Goal: Task Accomplishment & Management: Use online tool/utility

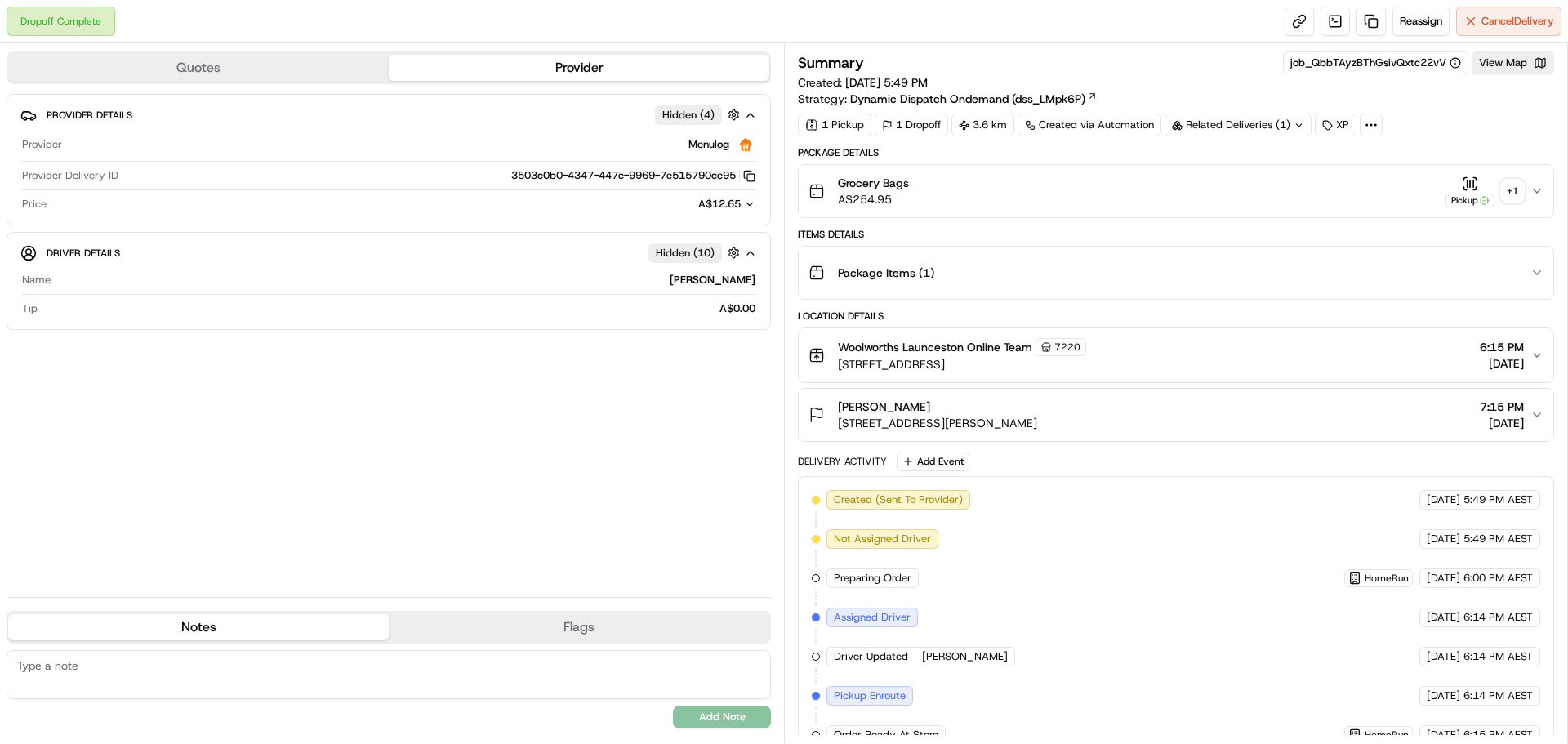
click at [1510, 183] on div "+ 1" at bounding box center [1512, 191] width 23 height 23
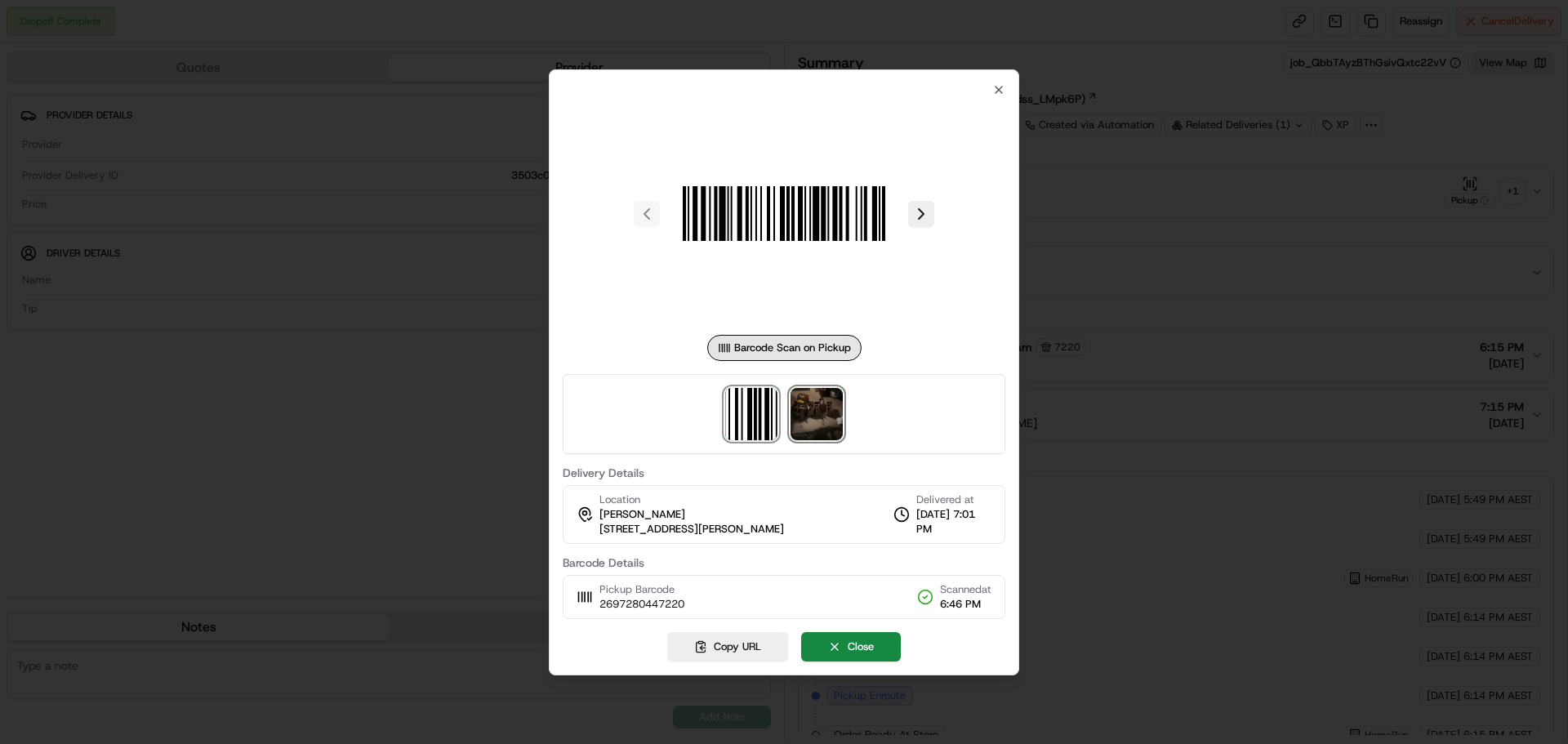
click at [816, 400] on img at bounding box center [816, 414] width 52 height 52
click at [1273, 234] on div at bounding box center [784, 372] width 1568 height 744
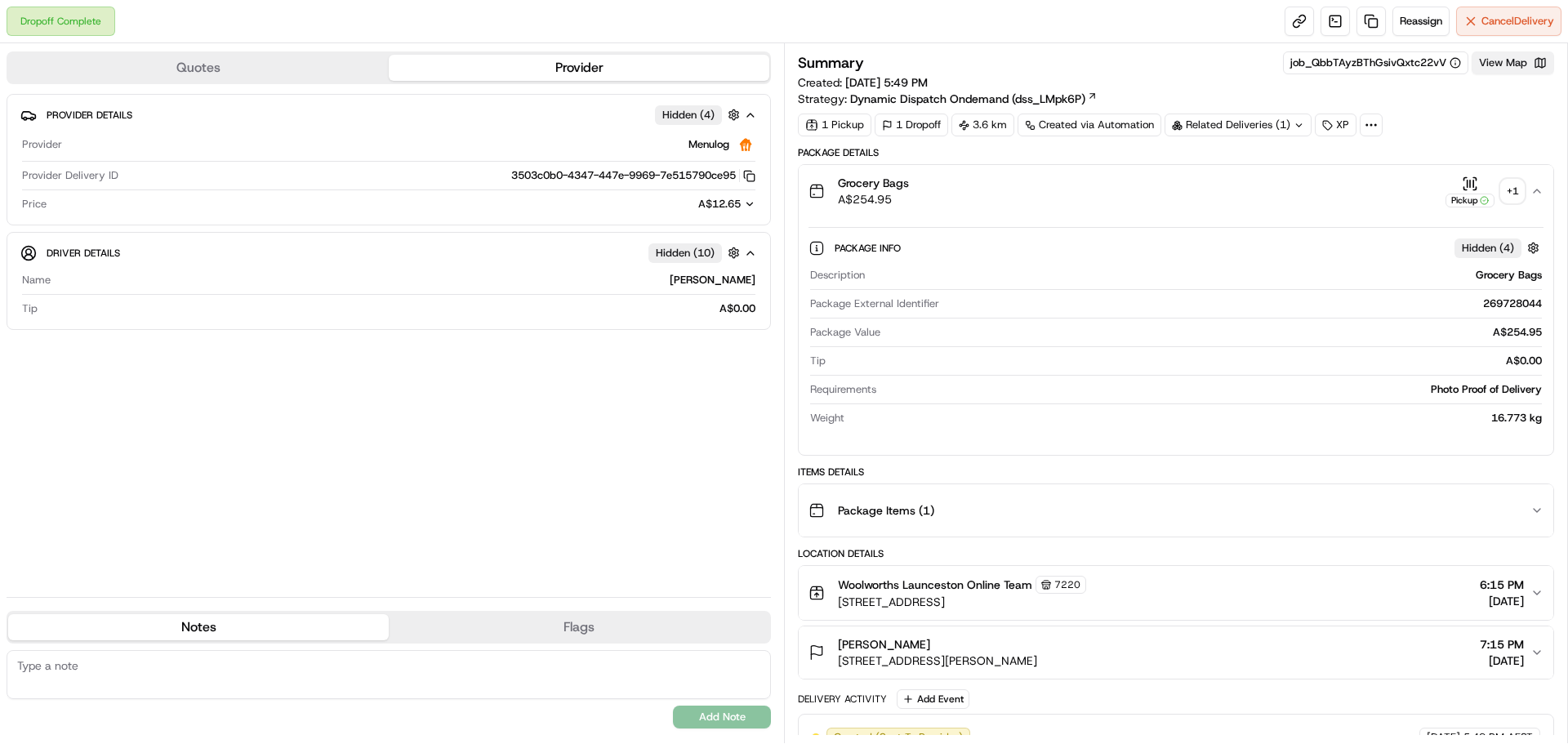
click at [1512, 66] on button "View Map" at bounding box center [1513, 62] width 83 height 23
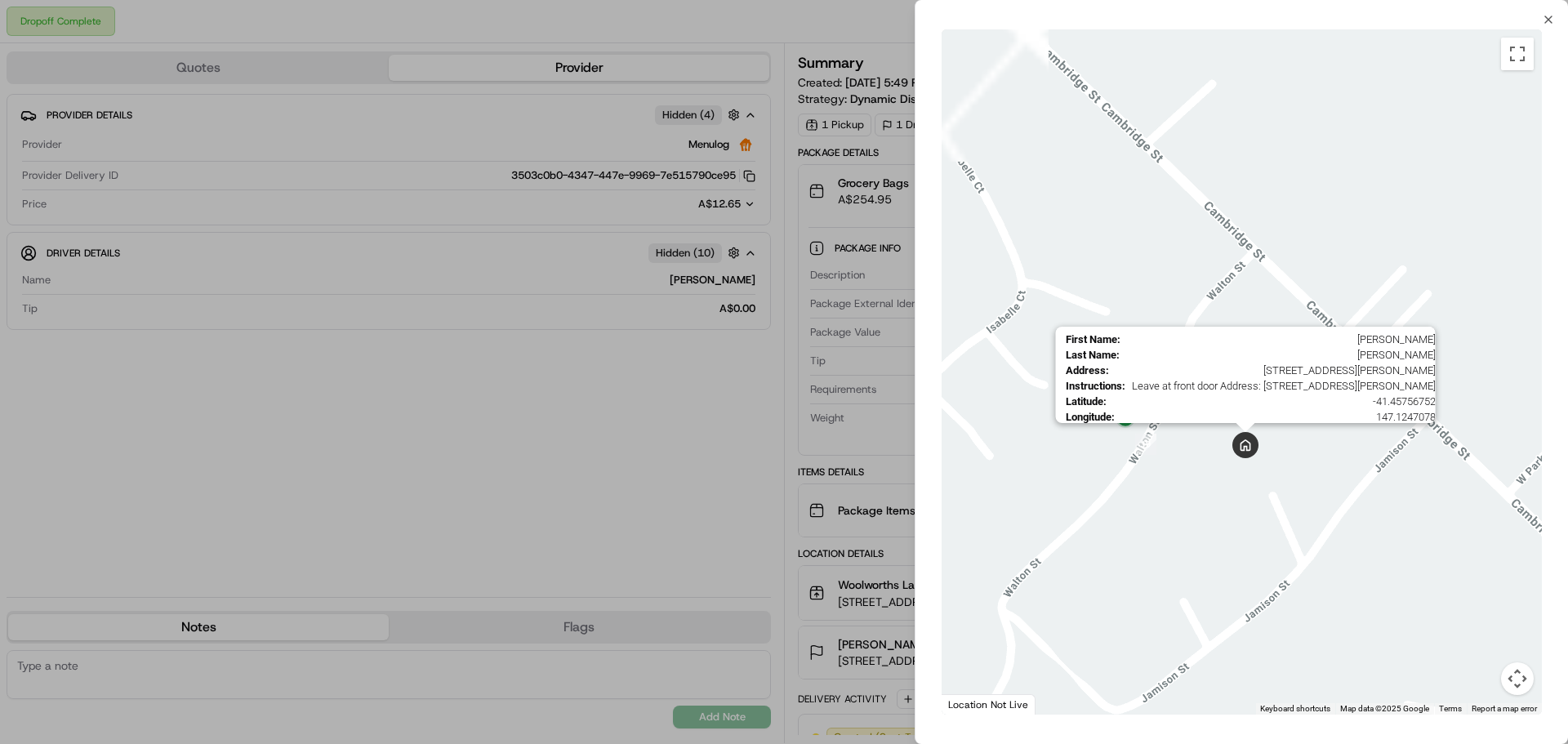
drag, startPoint x: 1141, startPoint y: 502, endPoint x: 1202, endPoint y: 466, distance: 70.8
click at [1254, 446] on img at bounding box center [1245, 445] width 26 height 26
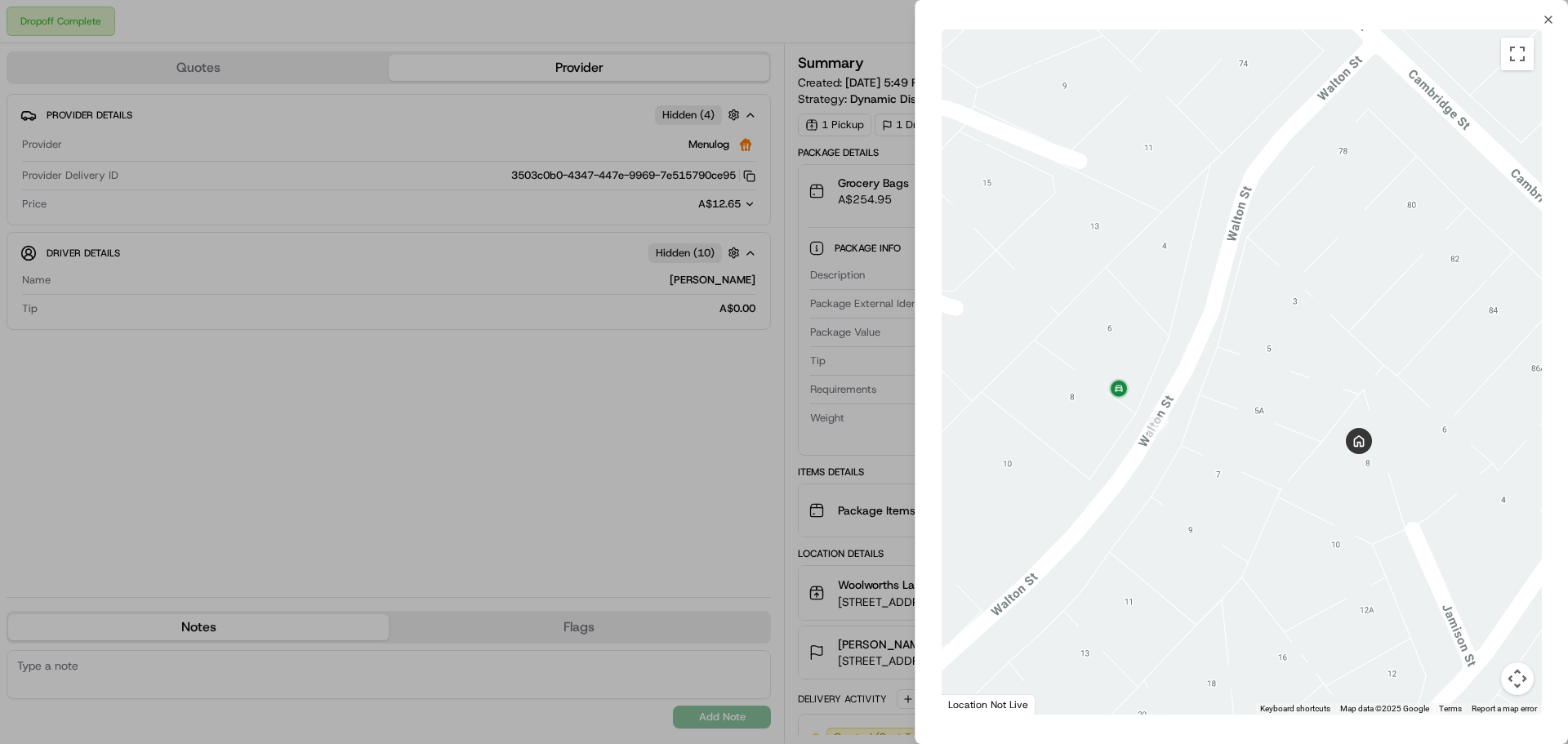
drag, startPoint x: 1079, startPoint y: 449, endPoint x: 1168, endPoint y: 464, distance: 90.3
click at [1168, 464] on div at bounding box center [1241, 372] width 601 height 686
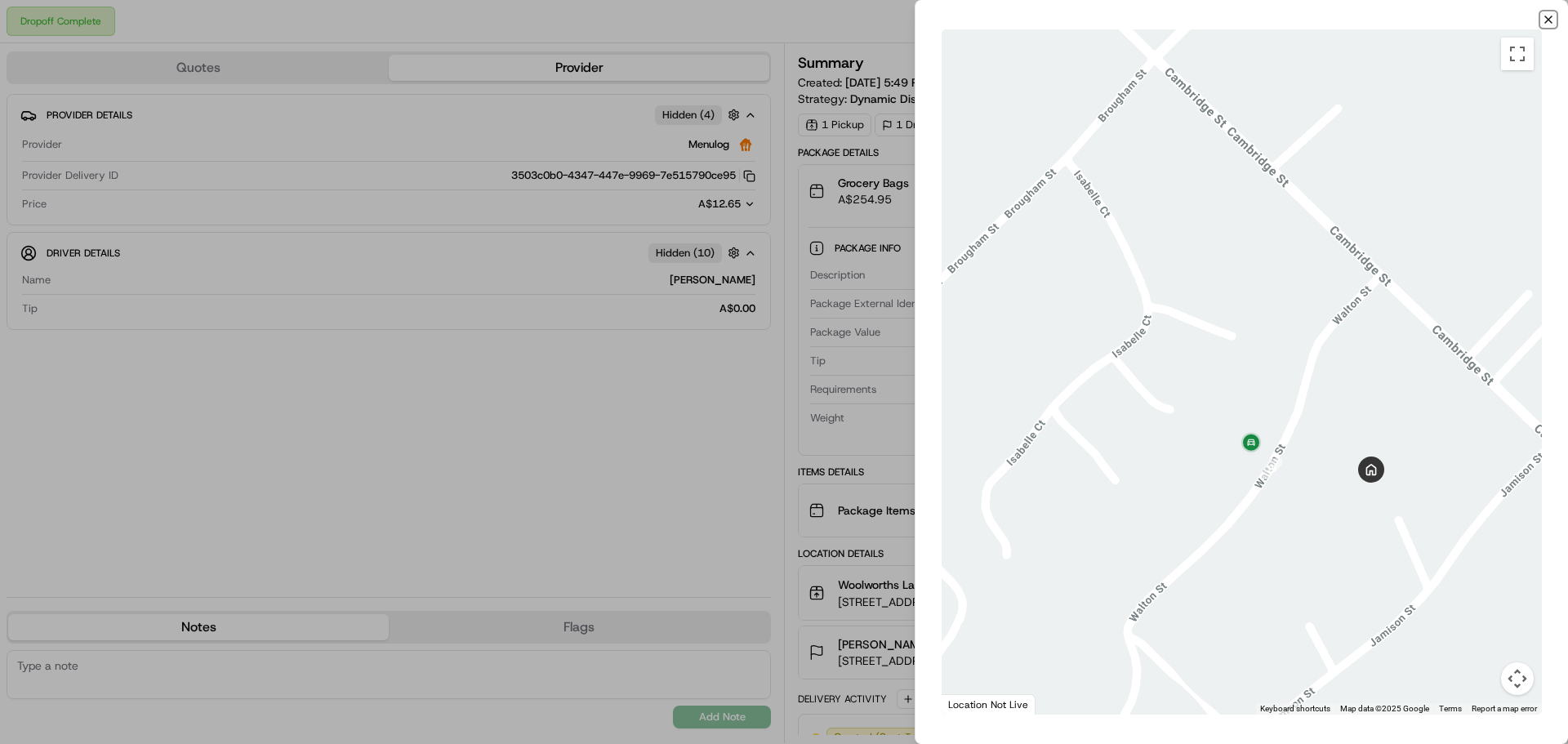
click at [1547, 16] on icon "button" at bounding box center [1548, 19] width 13 height 13
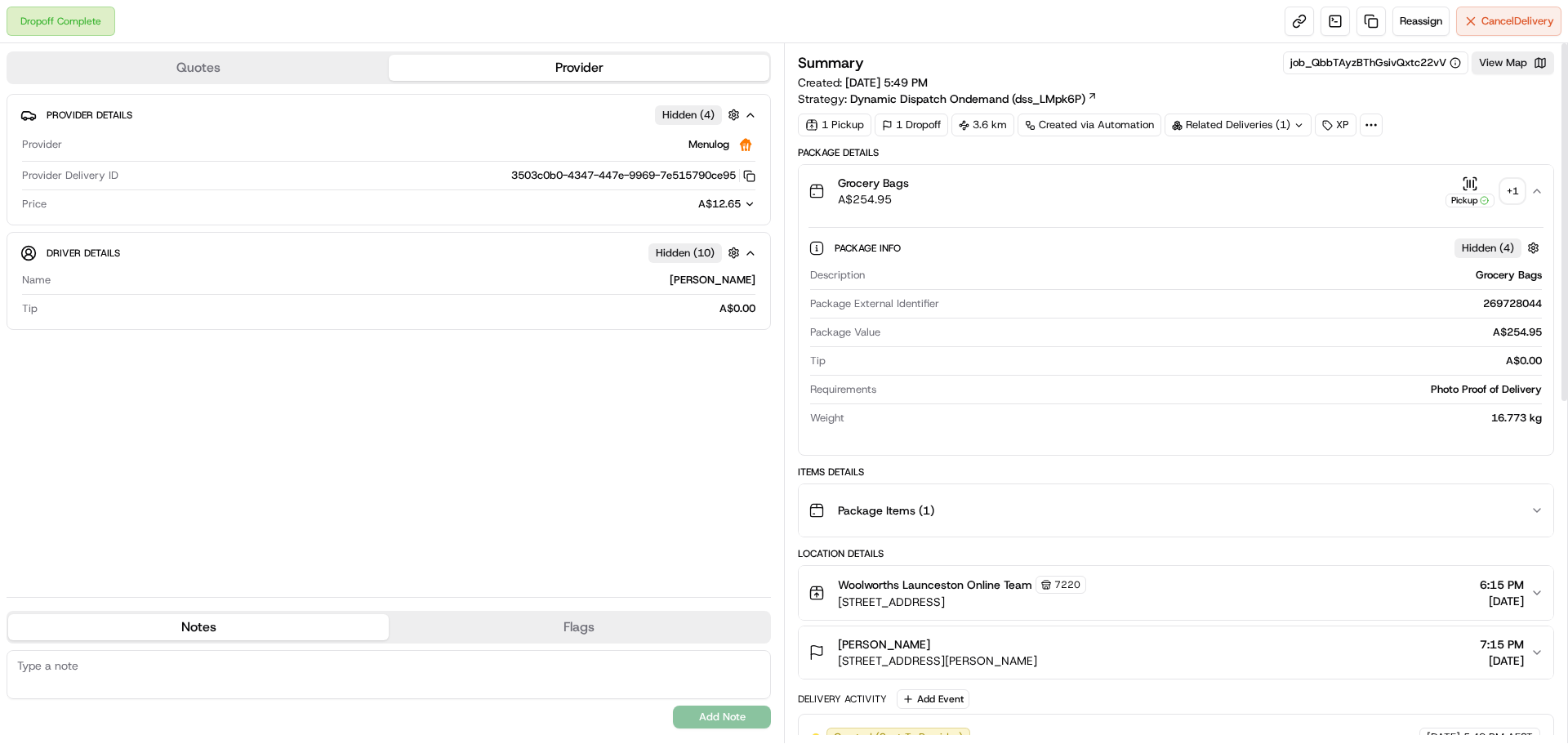
click at [1517, 196] on div "+ 1" at bounding box center [1512, 191] width 23 height 23
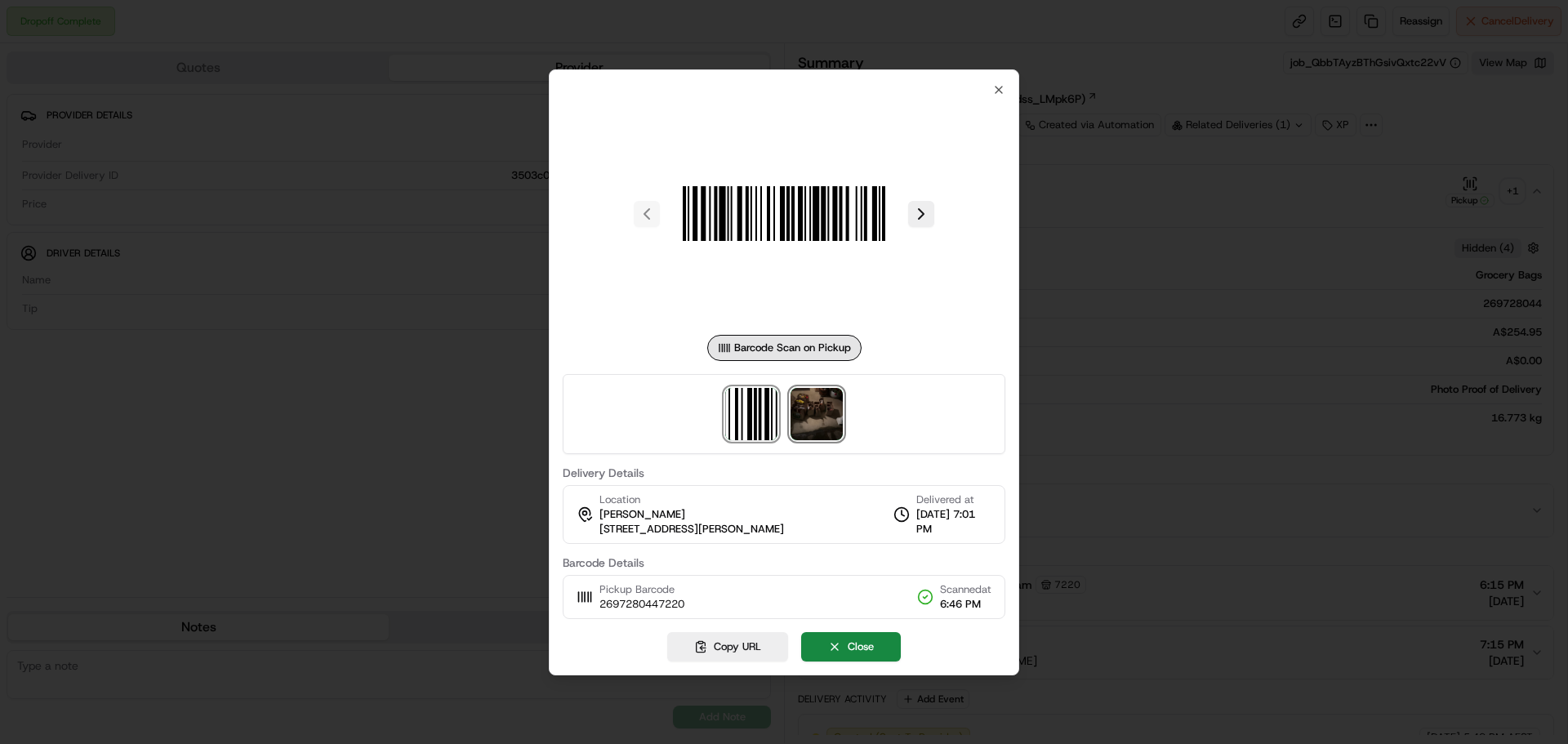
click at [798, 392] on img at bounding box center [816, 414] width 52 height 52
